Goal: Find specific page/section: Find specific page/section

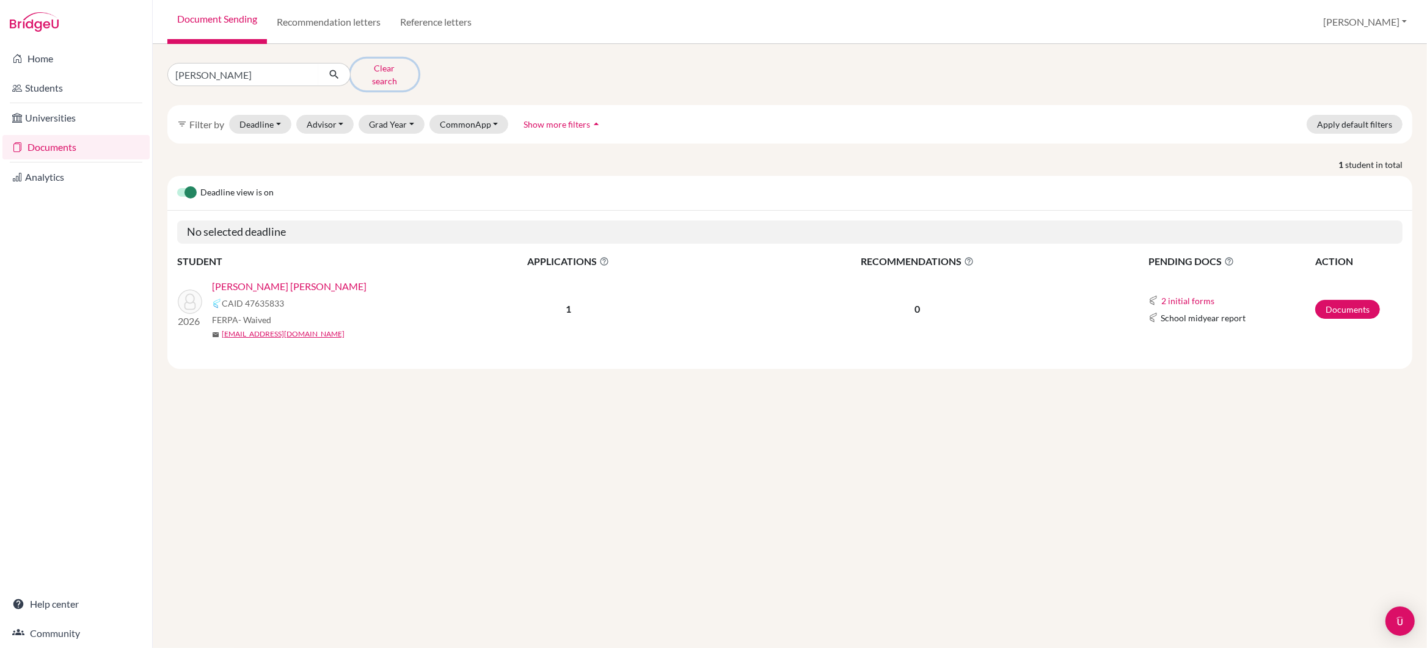
click at [392, 68] on button "Clear search" at bounding box center [385, 75] width 68 height 32
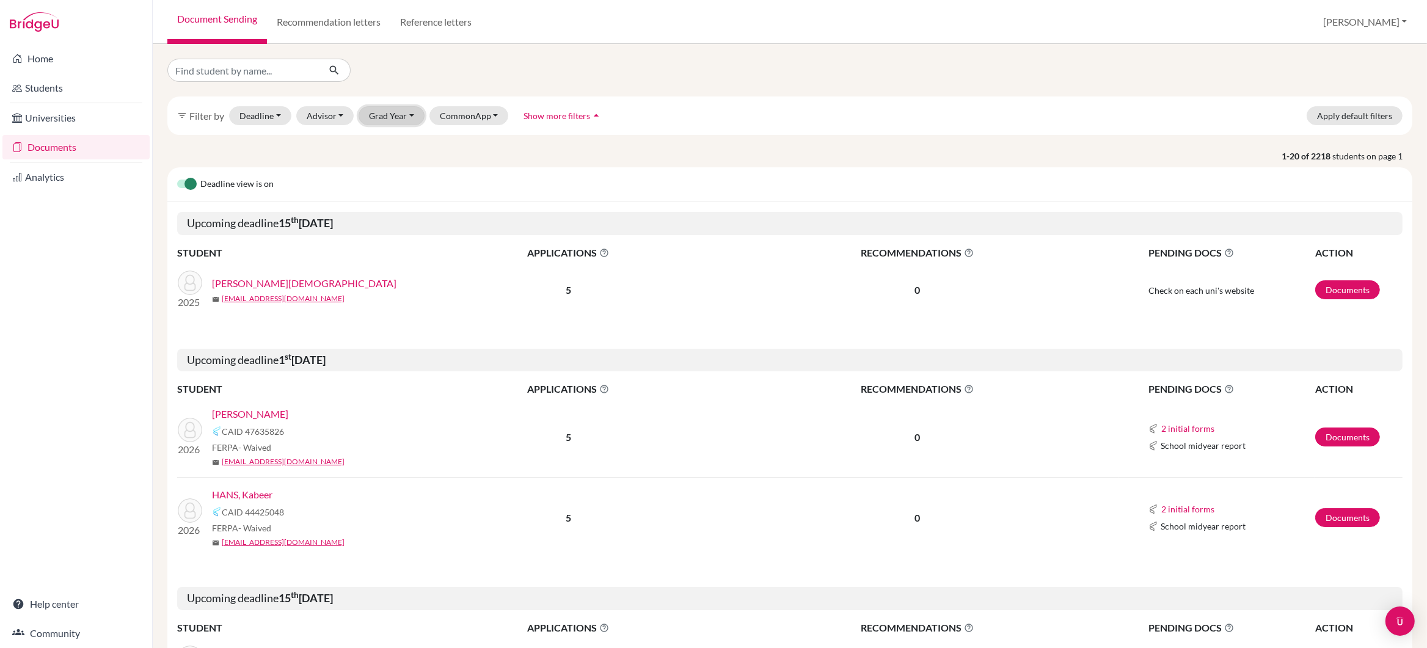
click at [392, 112] on button "Grad Year" at bounding box center [392, 115] width 66 height 19
click at [393, 200] on span "2026" at bounding box center [385, 200] width 22 height 15
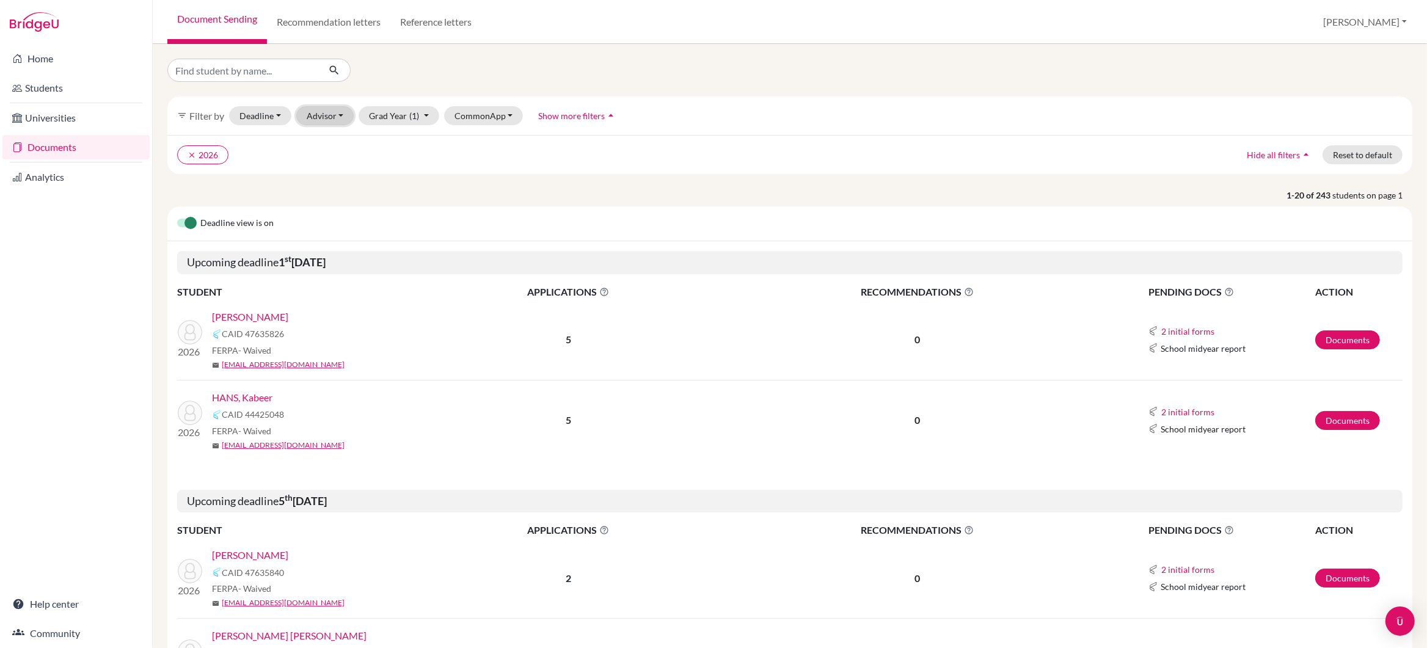
click at [321, 116] on button "Advisor" at bounding box center [325, 115] width 58 height 19
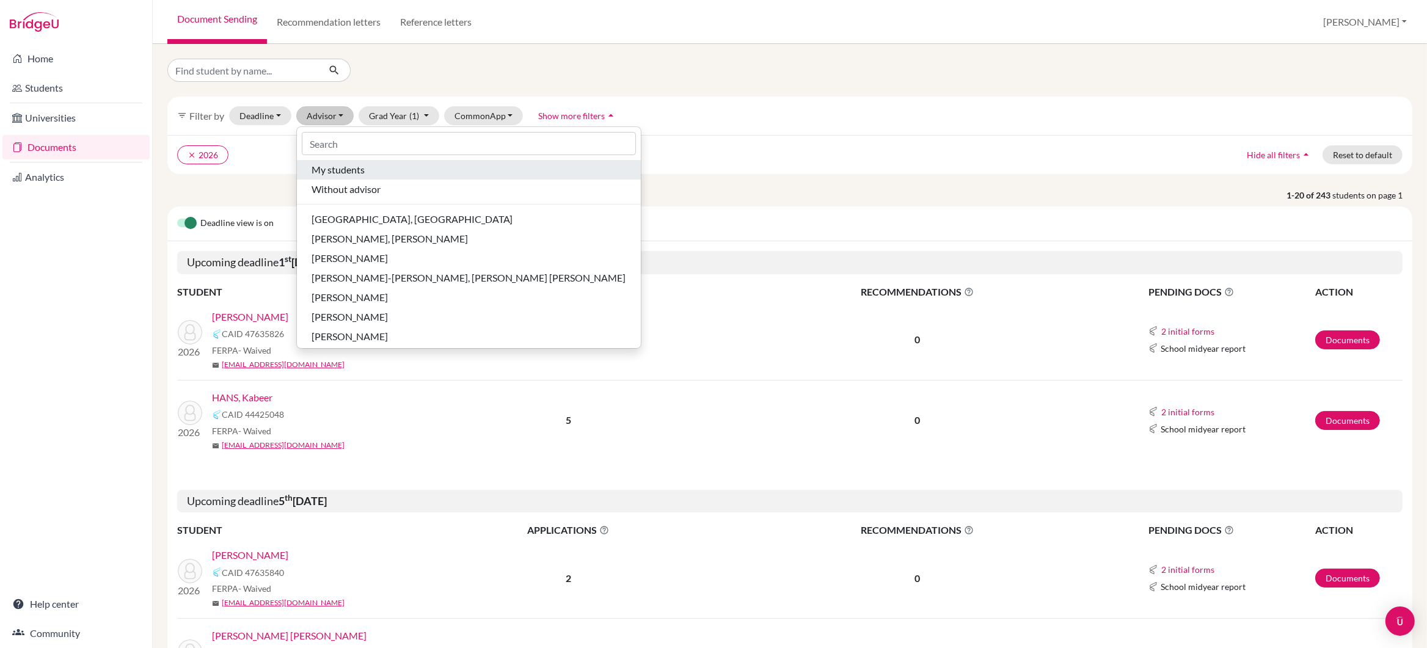
click at [337, 173] on span "My students" at bounding box center [338, 169] width 53 height 15
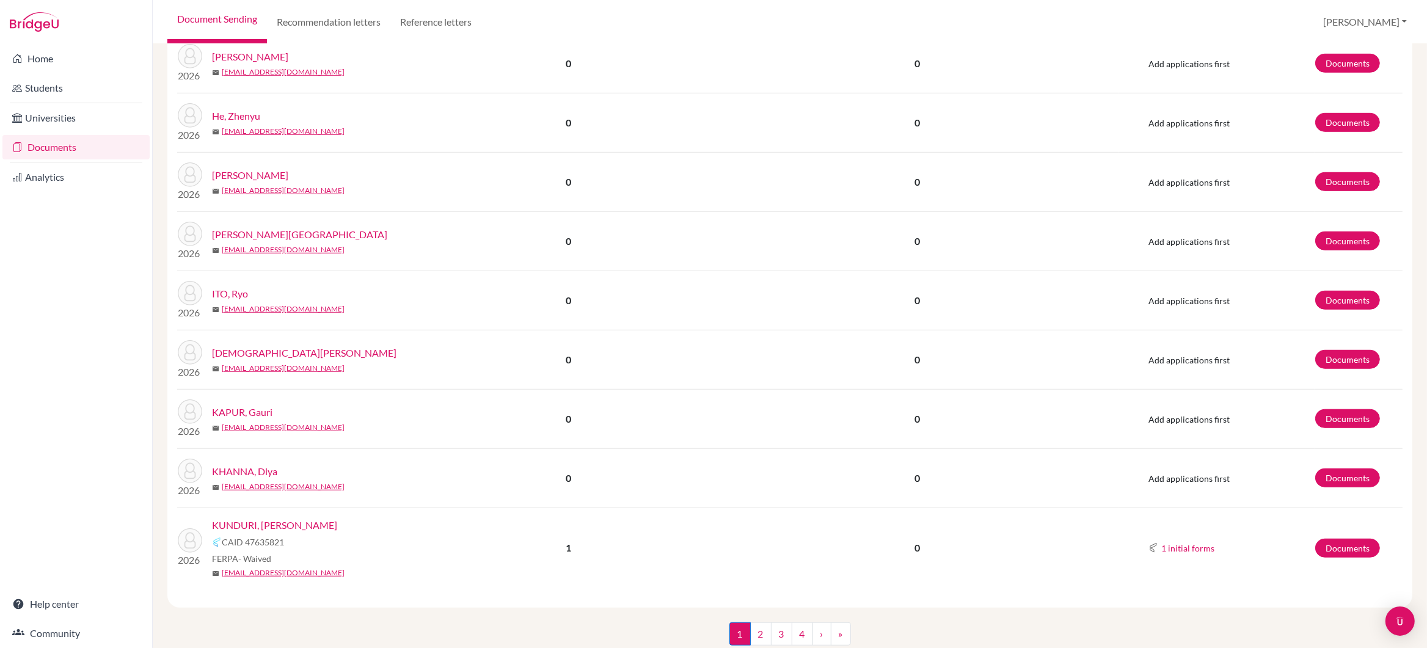
scroll to position [1021, 0]
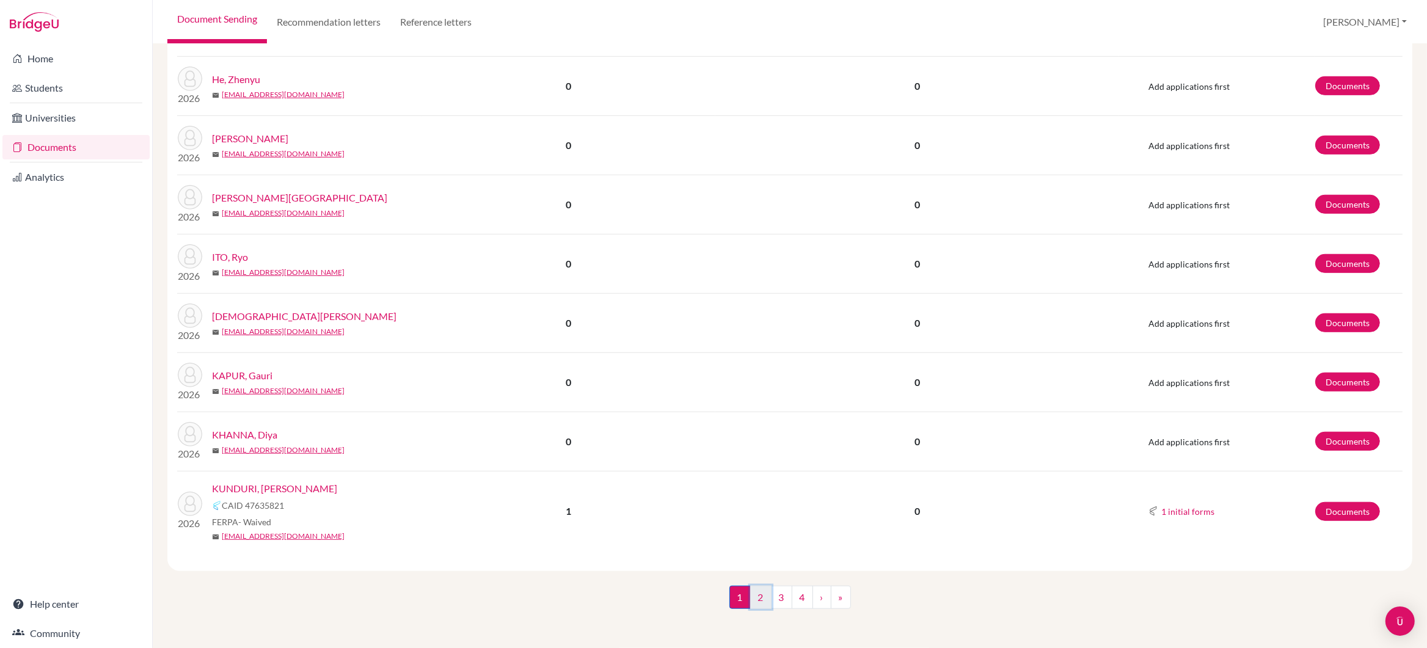
click at [760, 591] on link "2" at bounding box center [760, 597] width 21 height 23
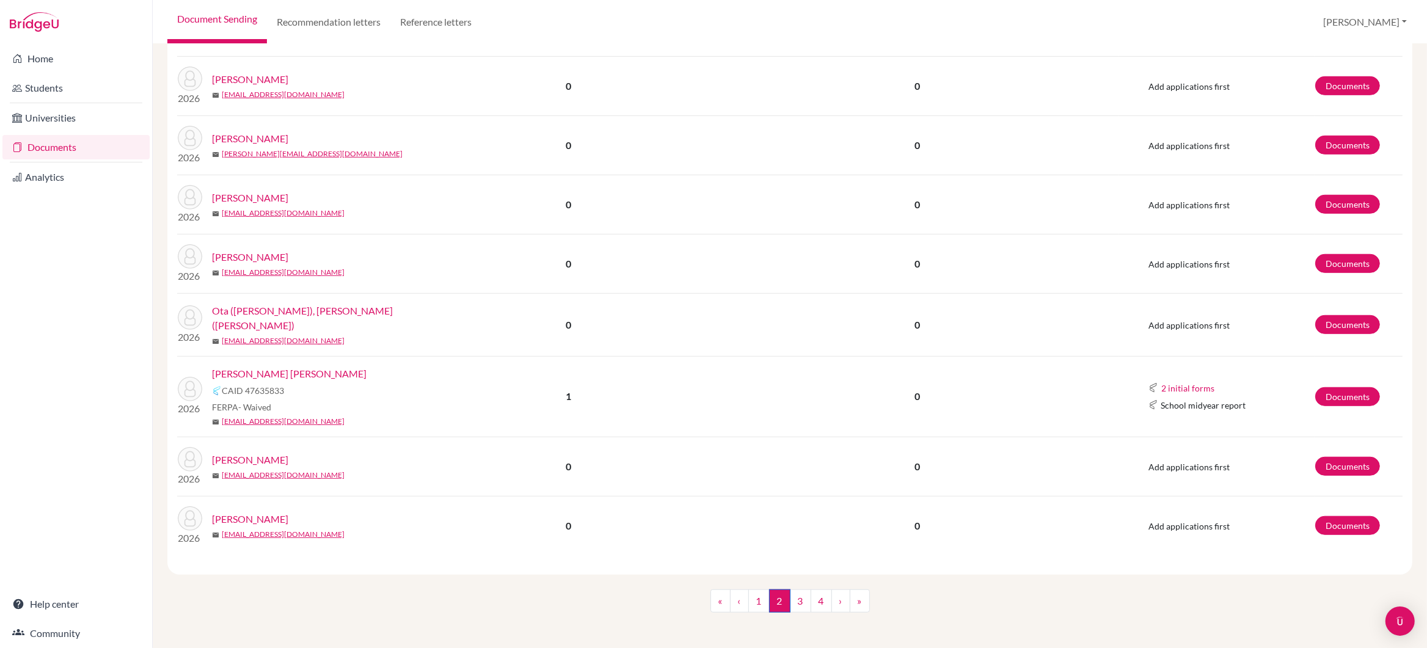
scroll to position [979, 0]
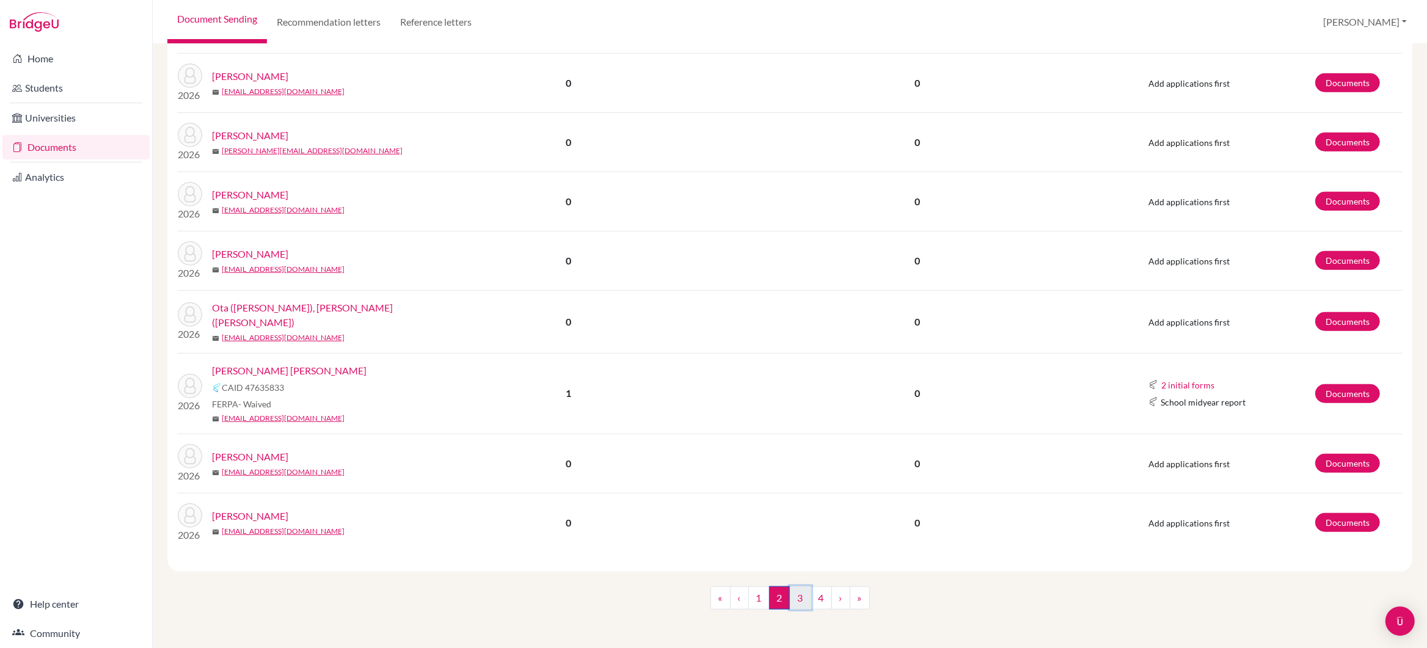
click at [805, 602] on link "3" at bounding box center [800, 597] width 21 height 23
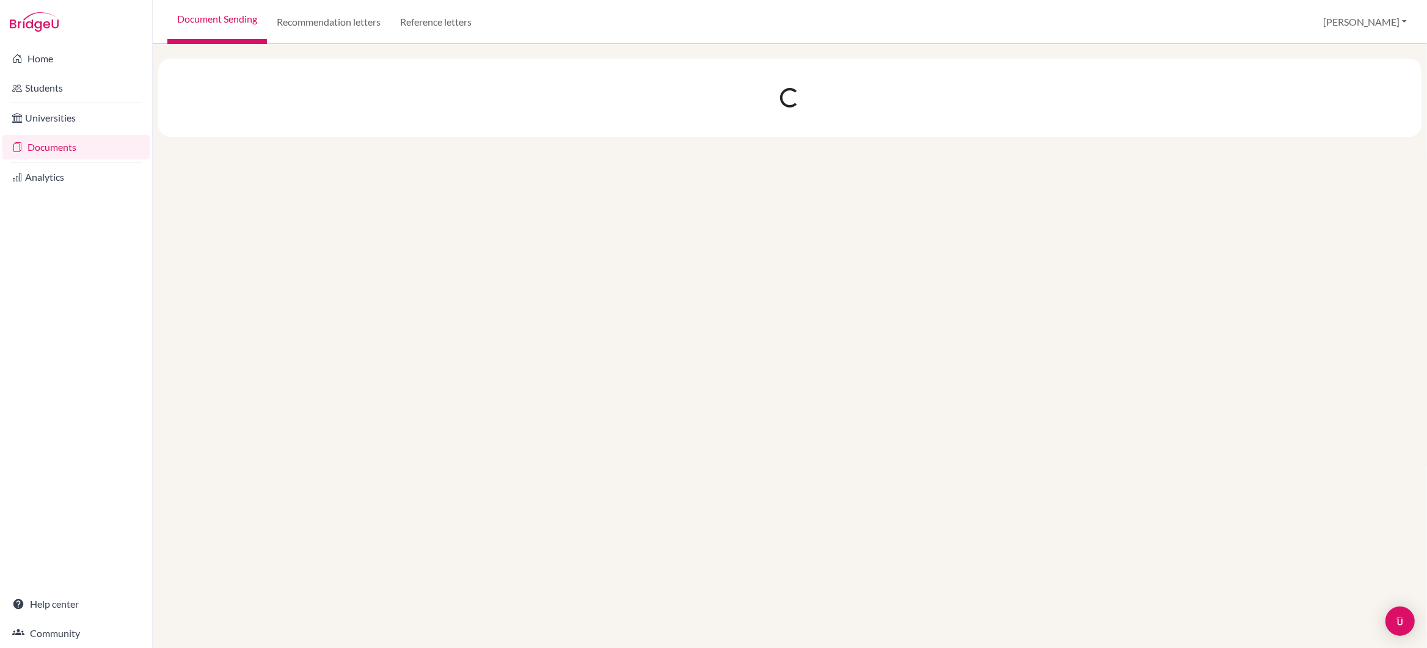
scroll to position [0, 0]
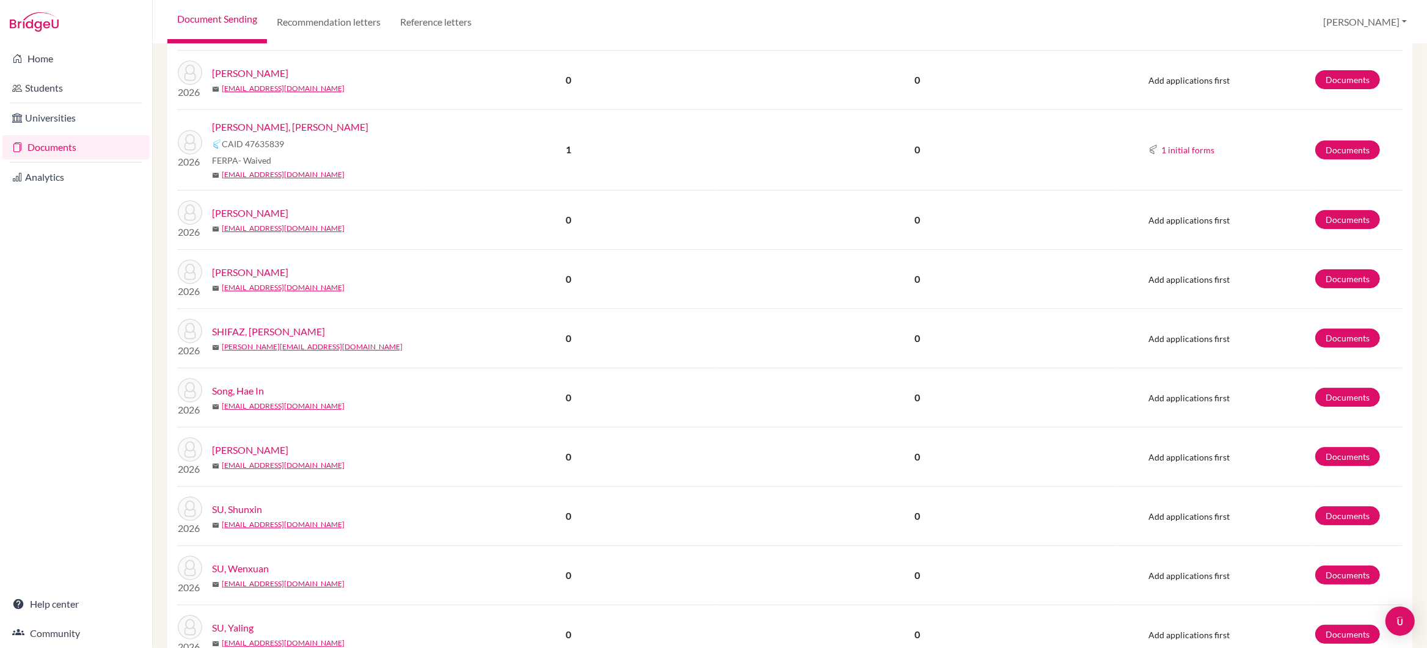
scroll to position [359, 0]
